Goal: Transaction & Acquisition: Purchase product/service

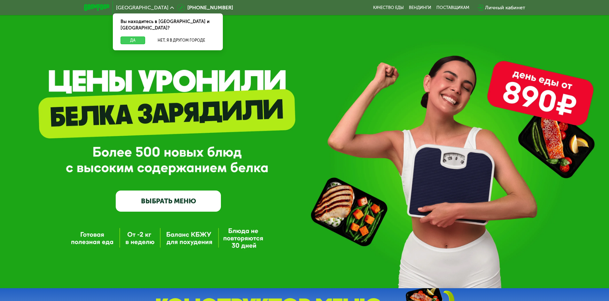
click at [129, 36] on button "Да" at bounding box center [133, 40] width 25 height 8
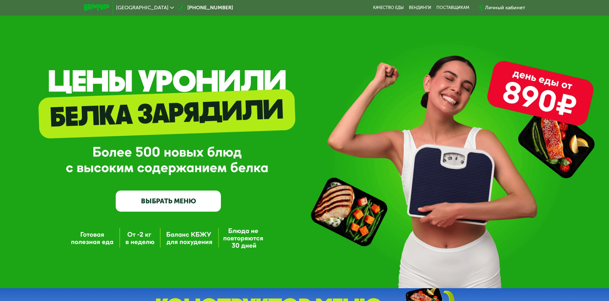
click at [172, 203] on link "ВЫБРАТЬ МЕНЮ" at bounding box center [168, 200] width 105 height 21
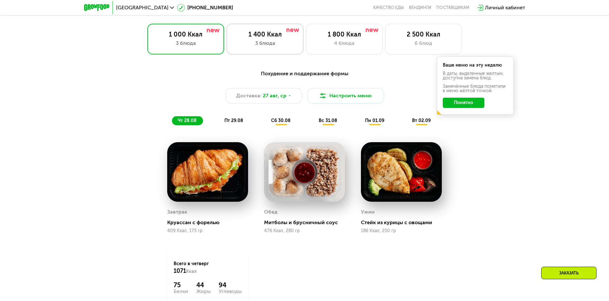
scroll to position [281, 0]
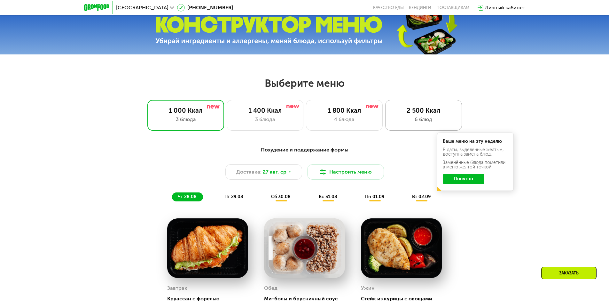
click at [411, 118] on div "6 блюд" at bounding box center [423, 119] width 63 height 8
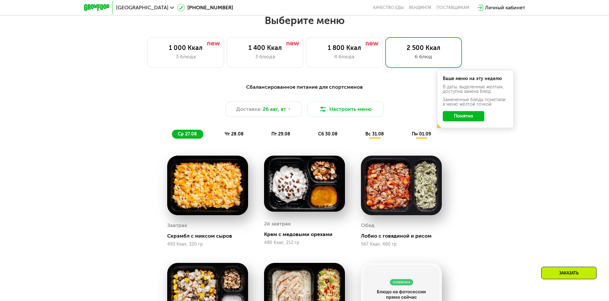
scroll to position [313, 0]
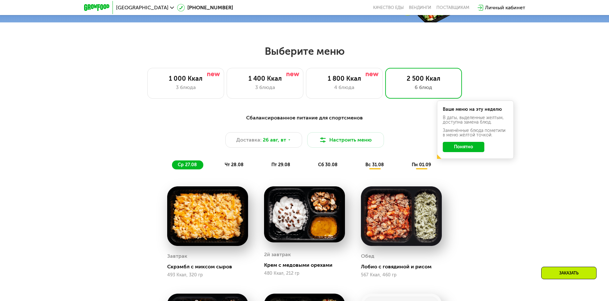
click at [229, 167] on span "чт 28.08" at bounding box center [234, 164] width 19 height 5
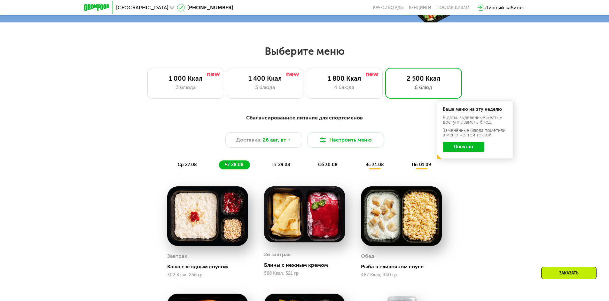
click at [277, 165] on span "пт 29.08" at bounding box center [281, 164] width 19 height 5
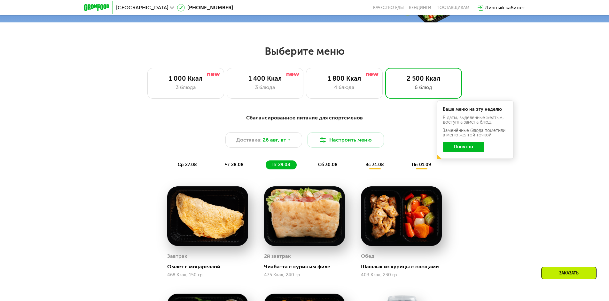
click at [180, 165] on span "ср 27.08" at bounding box center [187, 164] width 19 height 5
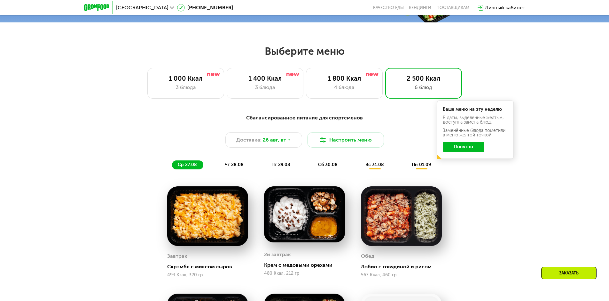
click at [237, 167] on span "чт 28.08" at bounding box center [234, 164] width 19 height 5
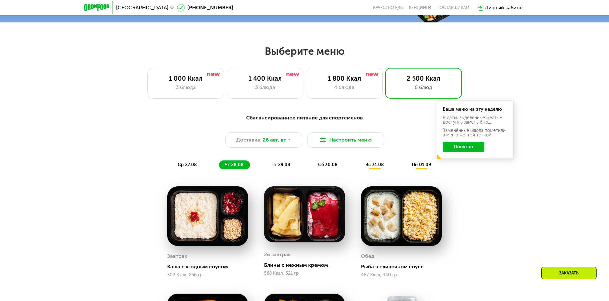
click at [171, 168] on div "Сбалансированное питание для спортсменов Доставка: [DATE] [GEOGRAPHIC_DATA] мен…" at bounding box center [304, 141] width 379 height 55
click at [182, 165] on span "ср 27.08" at bounding box center [187, 164] width 19 height 5
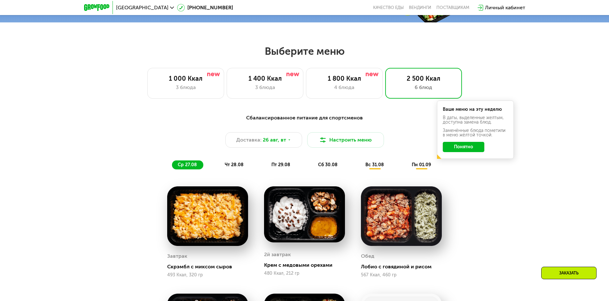
click at [466, 151] on button "Понятно" at bounding box center [464, 147] width 42 height 10
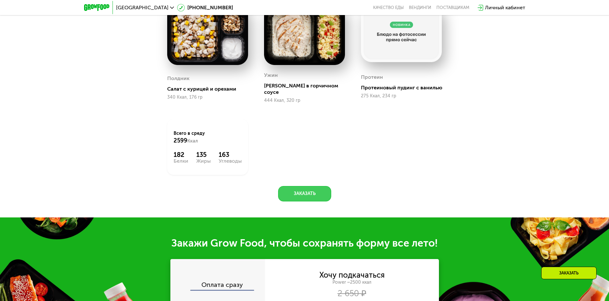
click at [292, 186] on button "Заказать" at bounding box center [304, 193] width 53 height 15
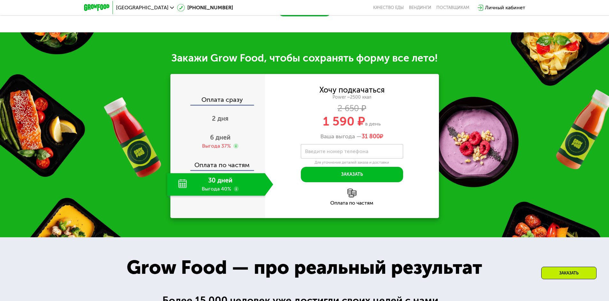
scroll to position [814, 0]
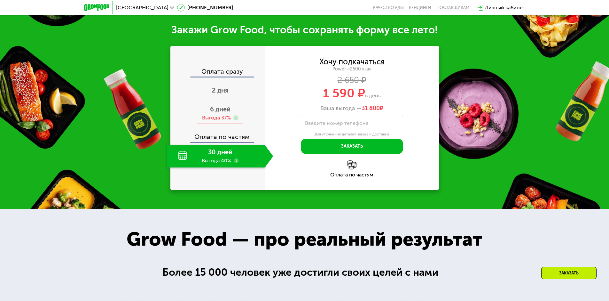
click at [219, 114] on div "Выгода 37%" at bounding box center [216, 117] width 29 height 7
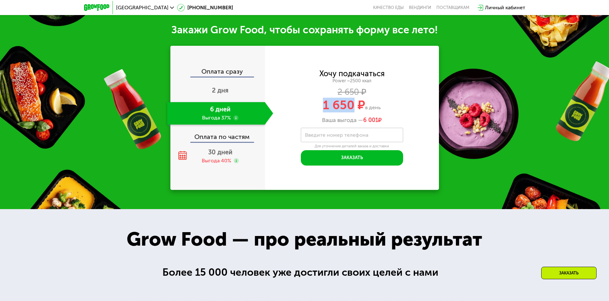
drag, startPoint x: 332, startPoint y: 100, endPoint x: 354, endPoint y: 100, distance: 22.1
click at [354, 100] on div "1 650 ₽ в день" at bounding box center [352, 105] width 174 height 12
click at [354, 100] on span "1 650 ₽" at bounding box center [344, 105] width 42 height 15
drag, startPoint x: 322, startPoint y: 102, endPoint x: 354, endPoint y: 103, distance: 31.7
click at [354, 103] on div "1 650 ₽ в день" at bounding box center [352, 105] width 174 height 12
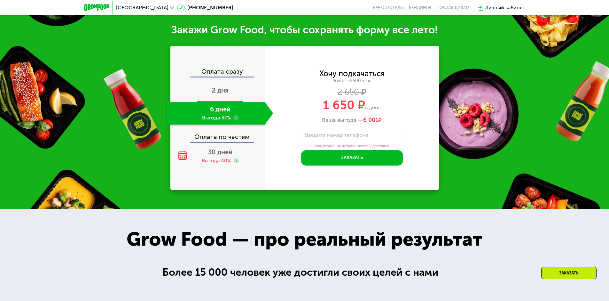
click at [220, 87] on span "2 дня" at bounding box center [220, 90] width 17 height 8
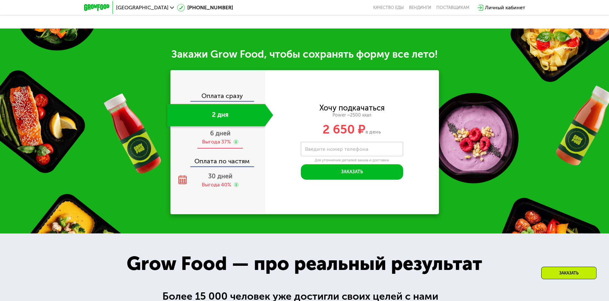
click at [213, 137] on span "6 дней" at bounding box center [220, 133] width 20 height 8
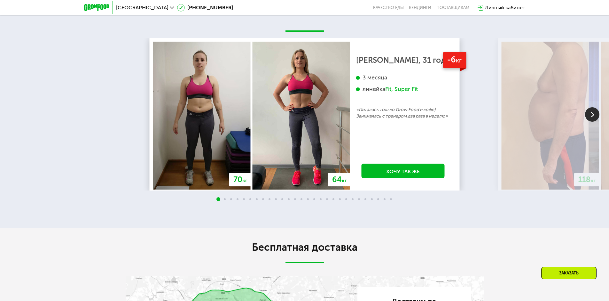
scroll to position [1238, 0]
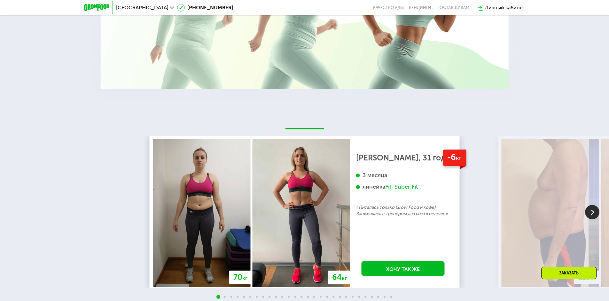
click at [597, 214] on img at bounding box center [592, 212] width 14 height 14
